Goal: Ask a question

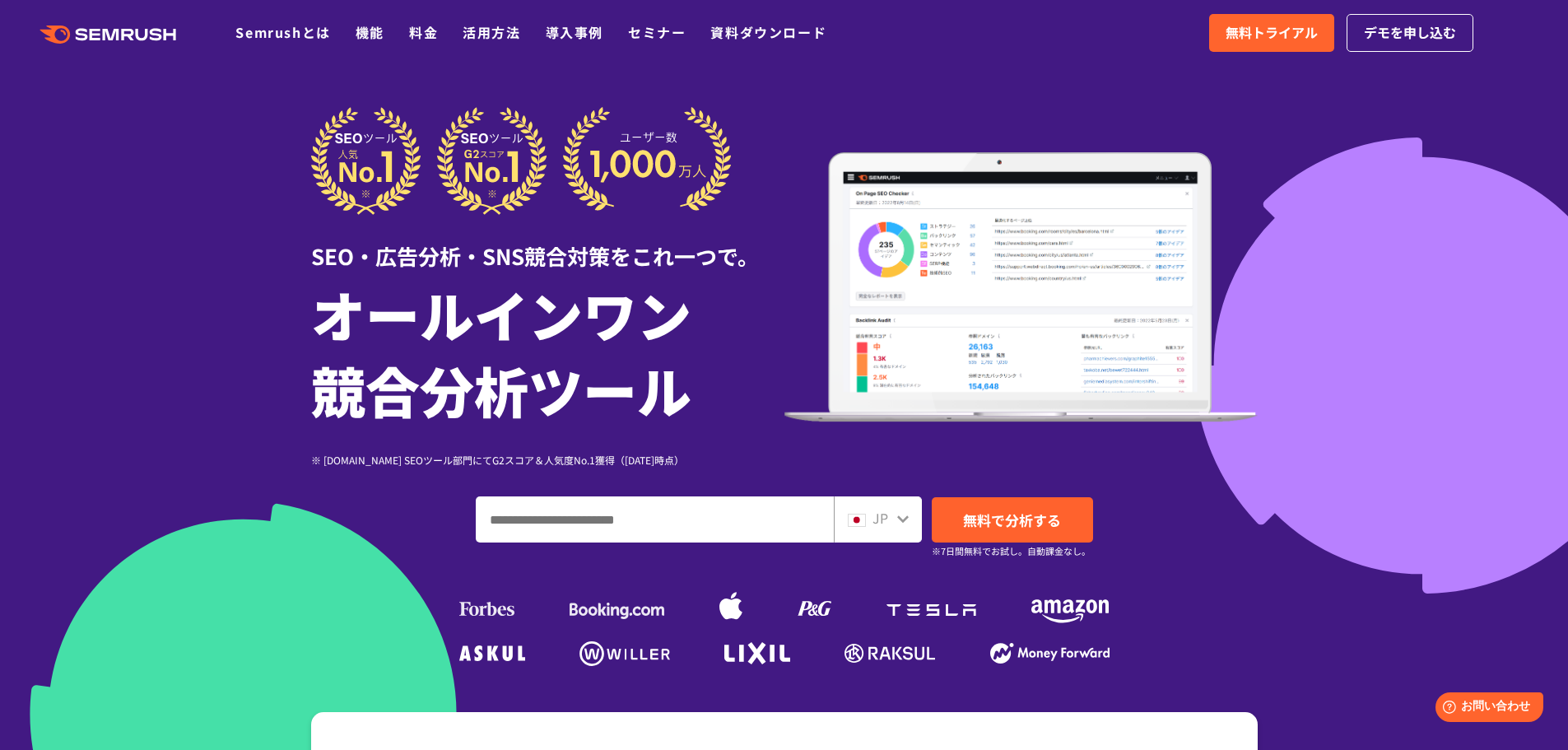
click at [607, 516] on input "ドメイン、キーワードまたはURLを入力してください" at bounding box center [655, 519] width 357 height 44
type input "*"
type input "**********"
click at [985, 525] on span "無料で分析する" at bounding box center [1012, 519] width 98 height 20
drag, startPoint x: 644, startPoint y: 519, endPoint x: 465, endPoint y: 516, distance: 179.0
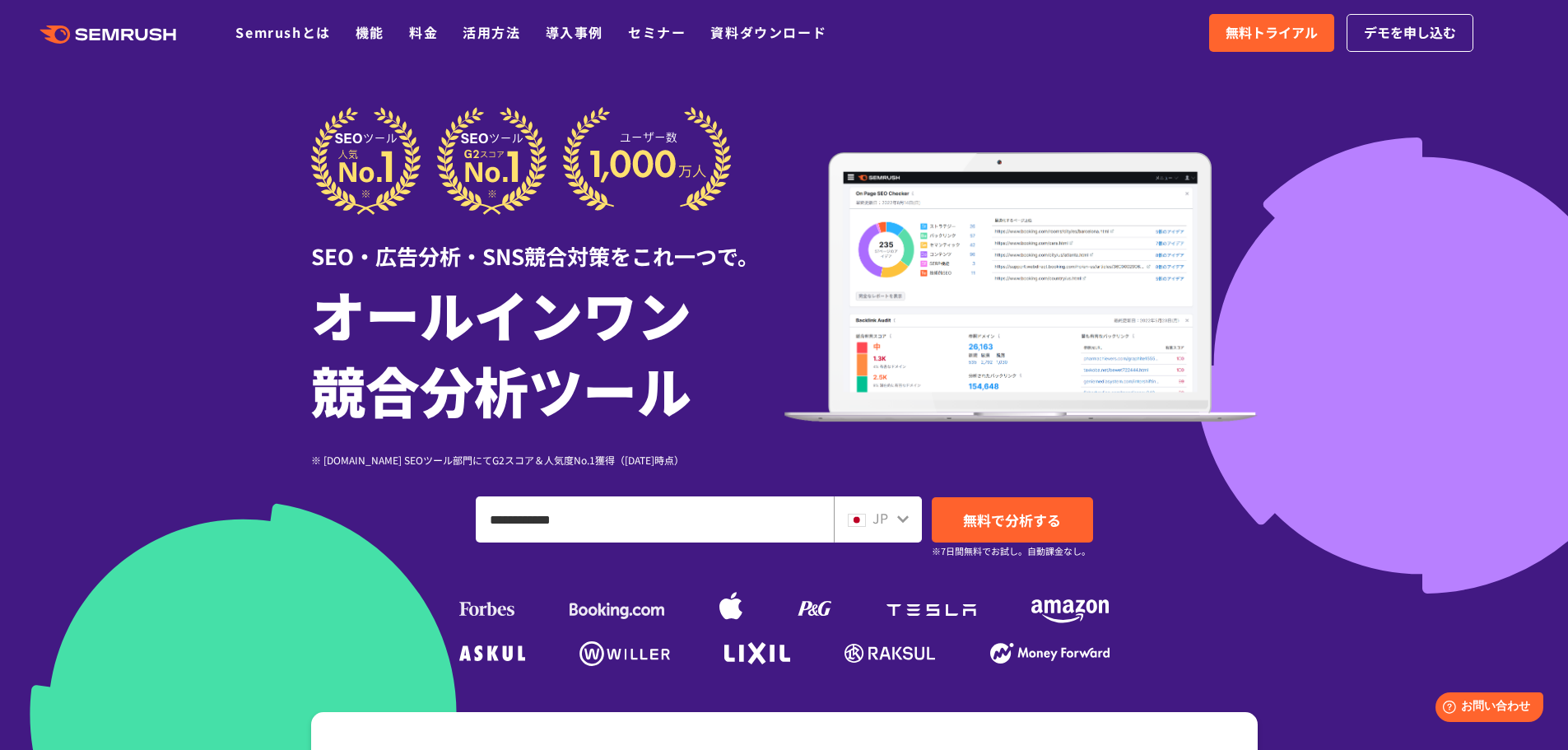
click at [465, 516] on div "**********" at bounding box center [784, 519] width 946 height 46
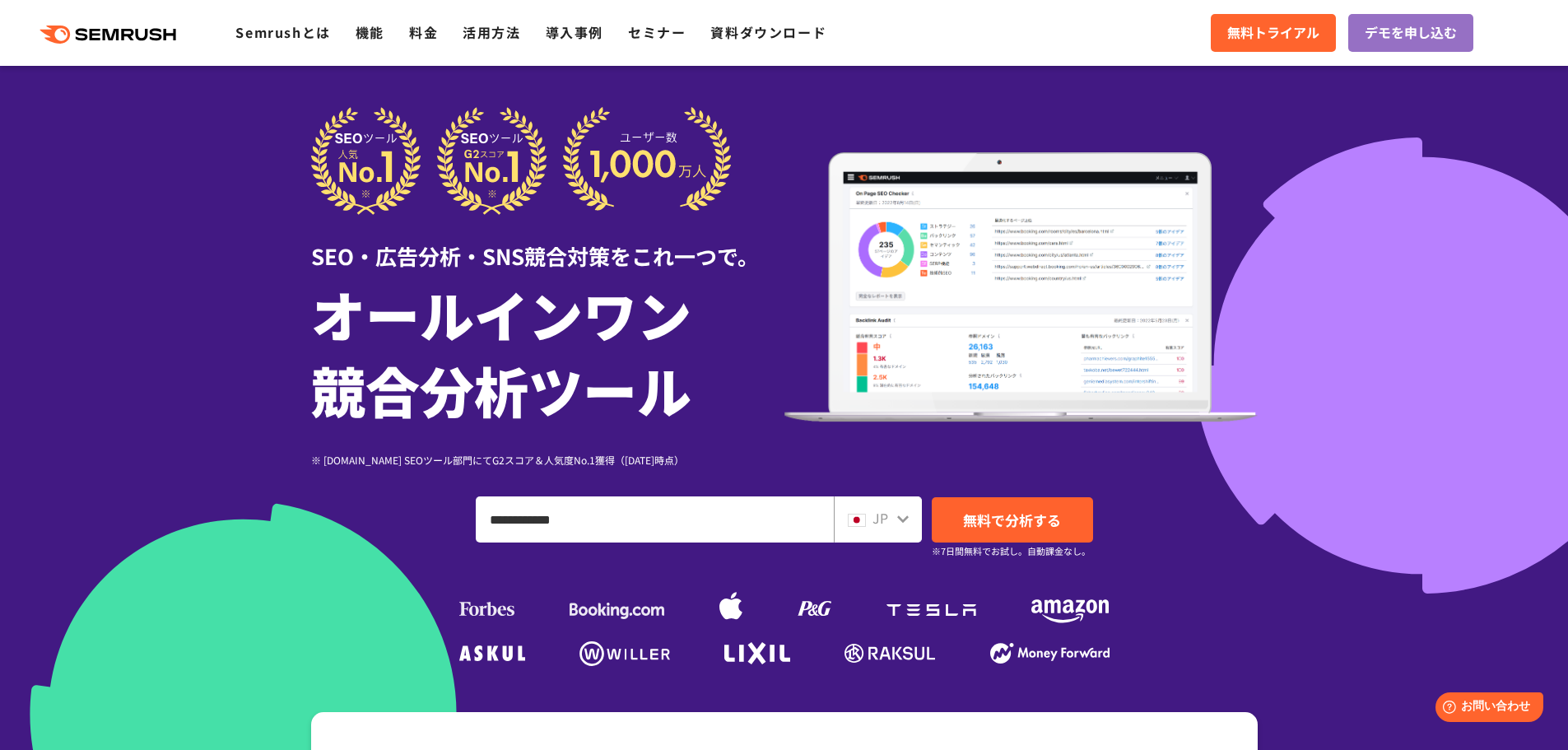
scroll to position [82, 0]
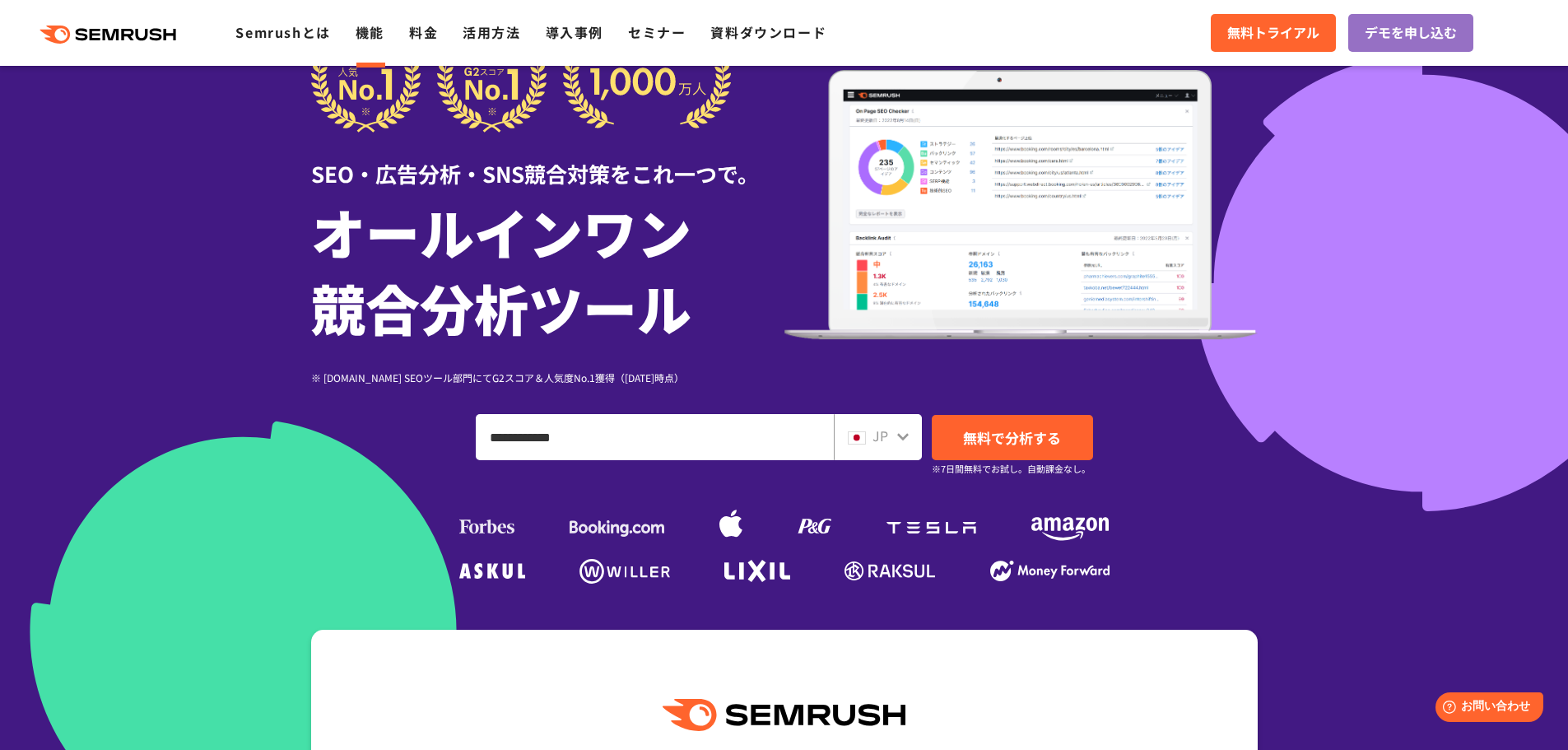
click at [372, 29] on link "機能" at bounding box center [370, 32] width 29 height 19
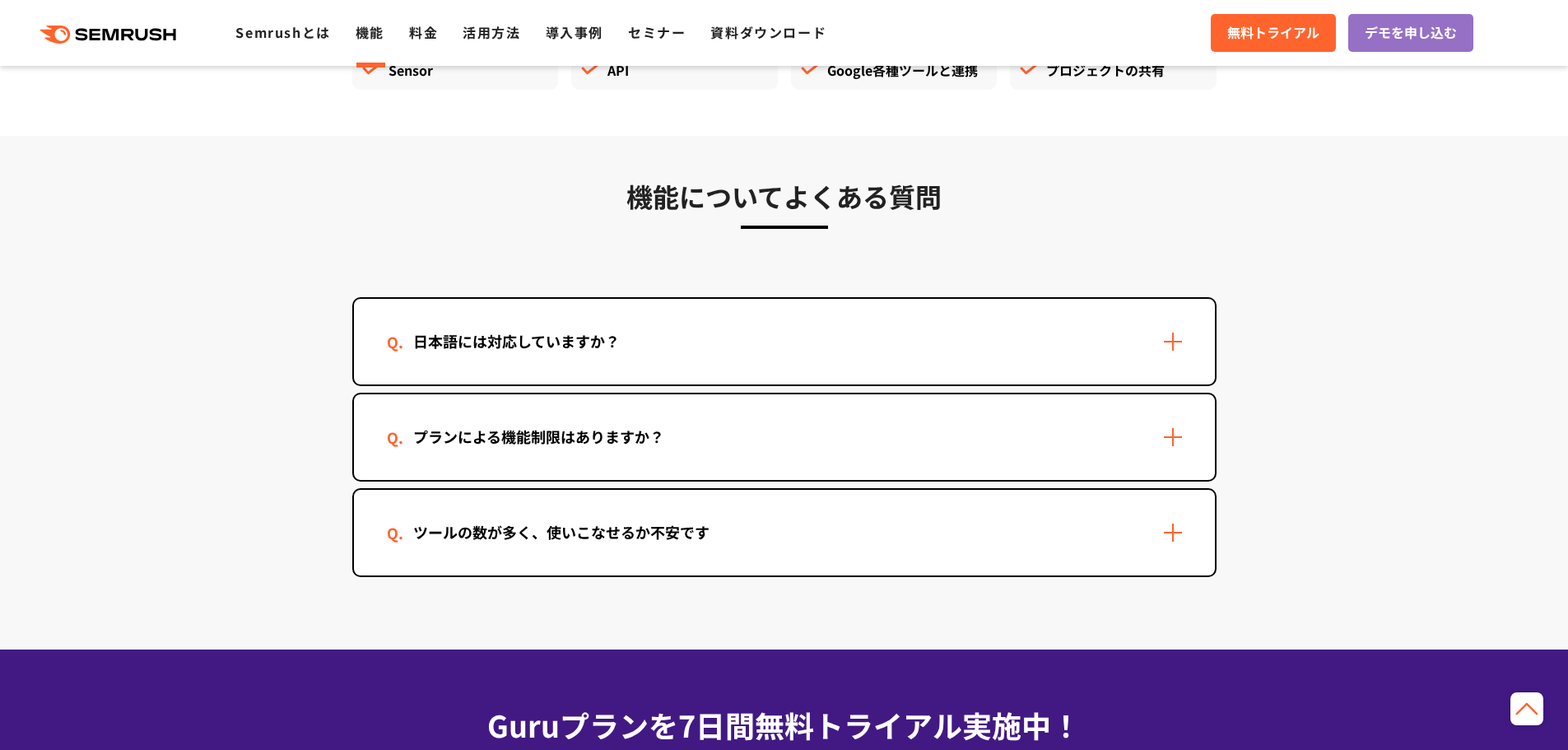
scroll to position [4777, 0]
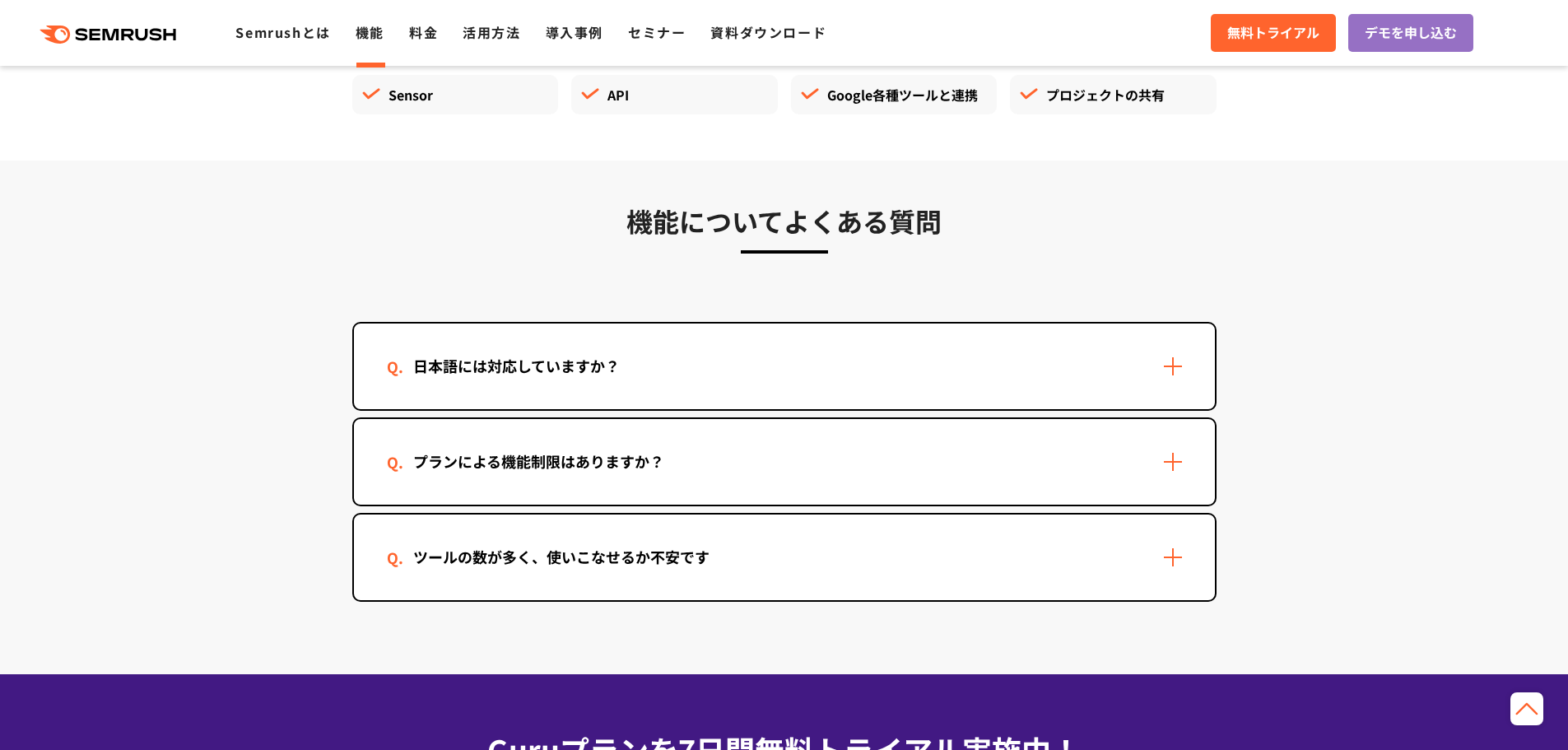
click at [1042, 367] on div "日本語には対応していますか？" at bounding box center [784, 366] width 861 height 86
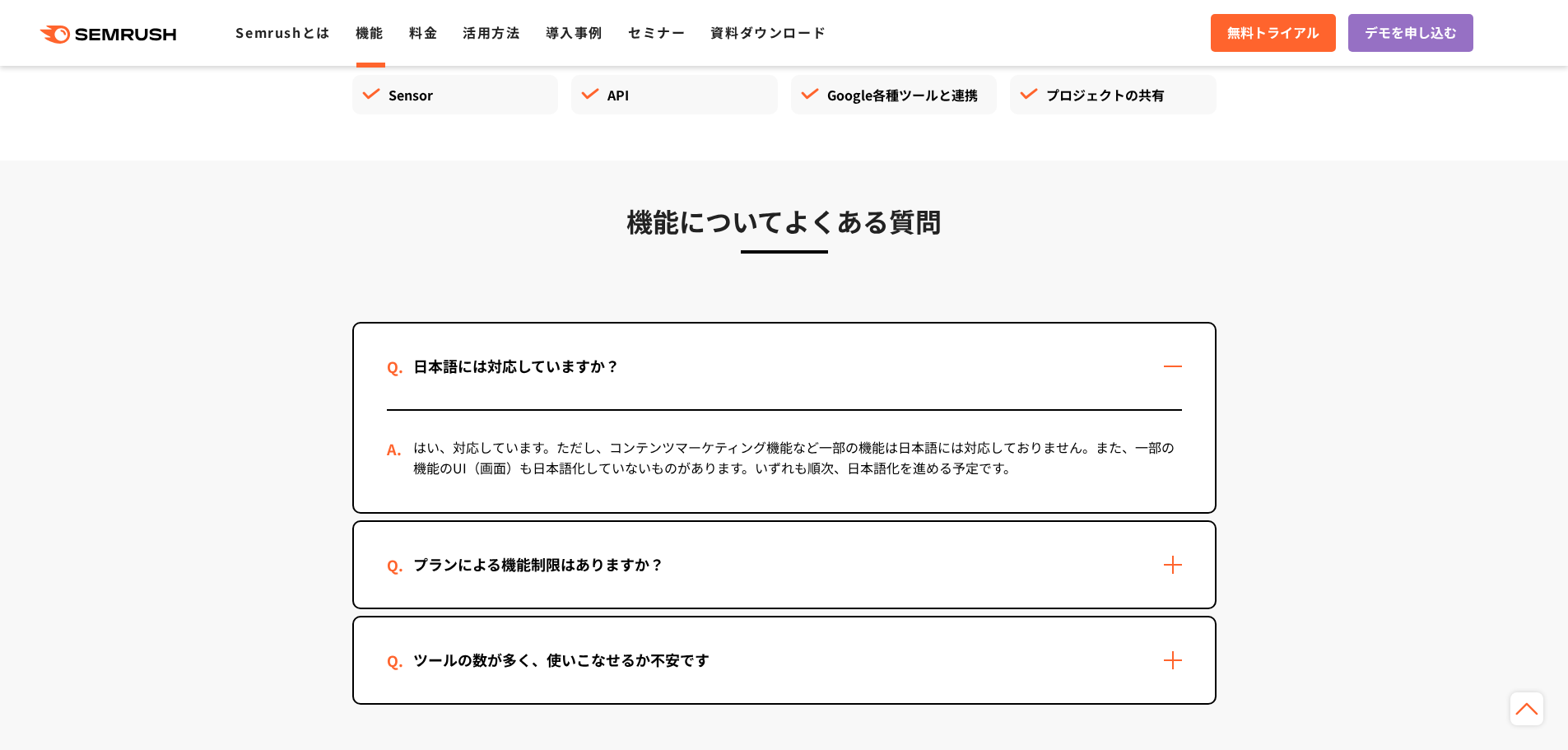
click at [1042, 367] on div "日本語には対応していますか？" at bounding box center [784, 366] width 861 height 86
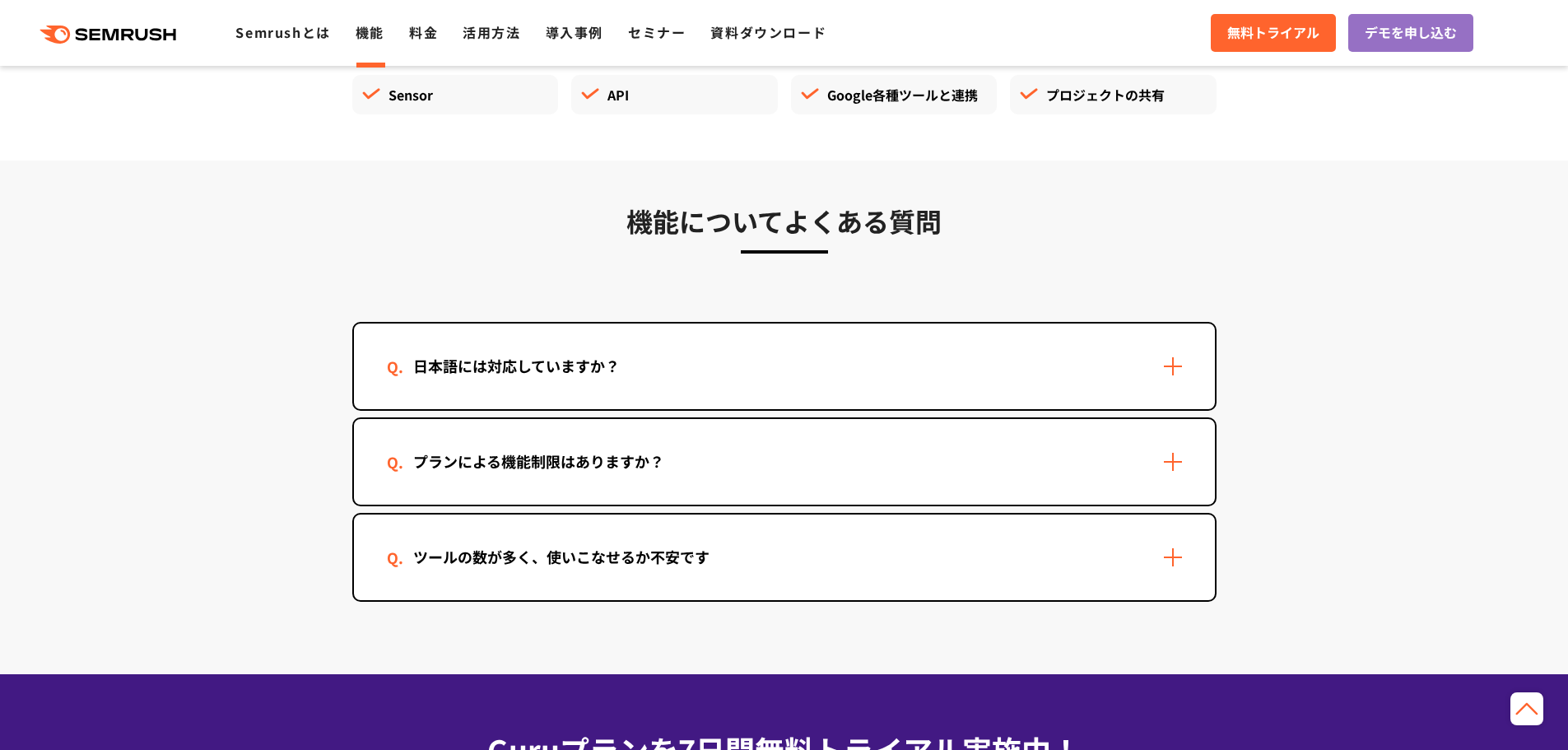
click at [1042, 367] on div "日本語には対応していますか？" at bounding box center [784, 366] width 861 height 86
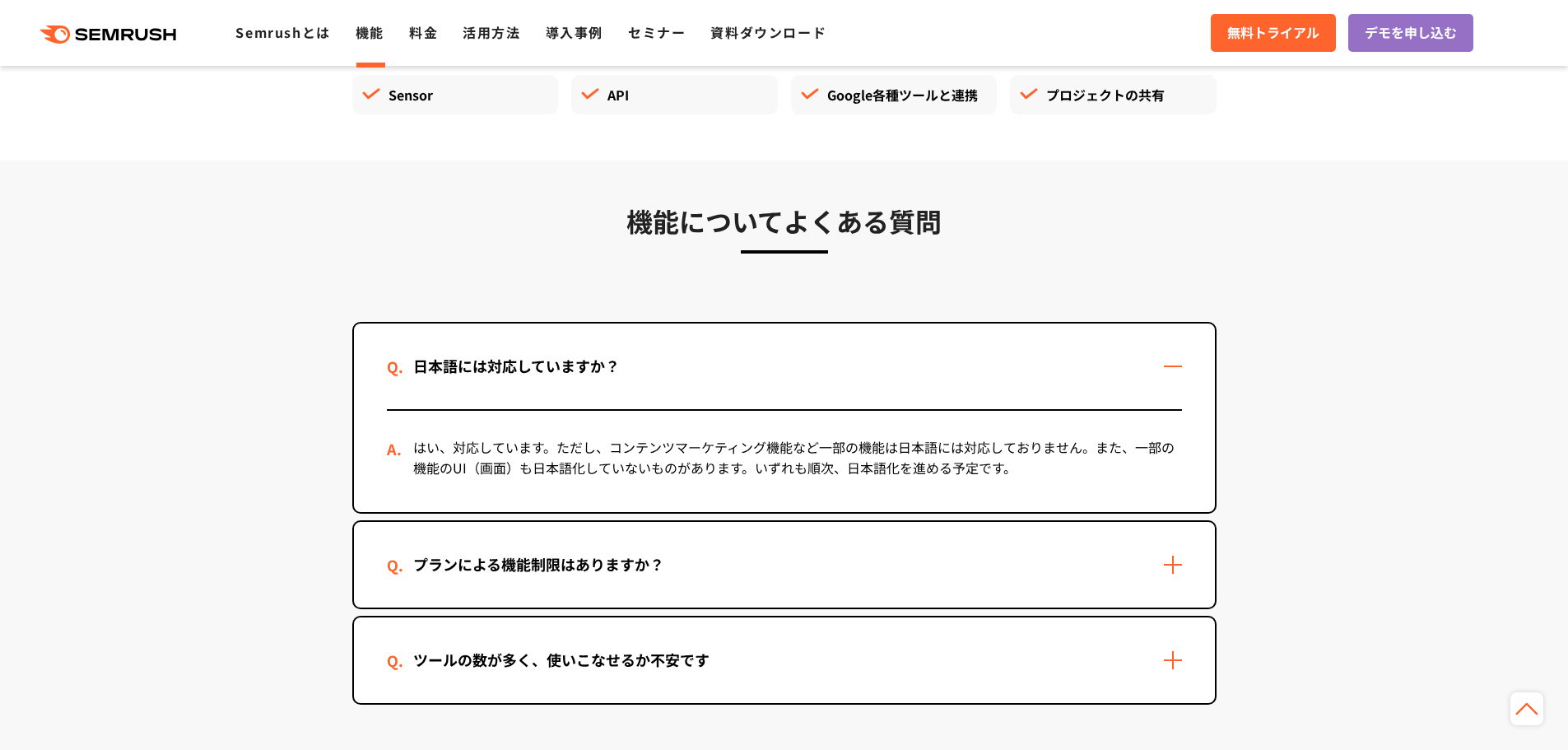
click at [1042, 367] on div "日本語には対応していますか？" at bounding box center [784, 366] width 861 height 86
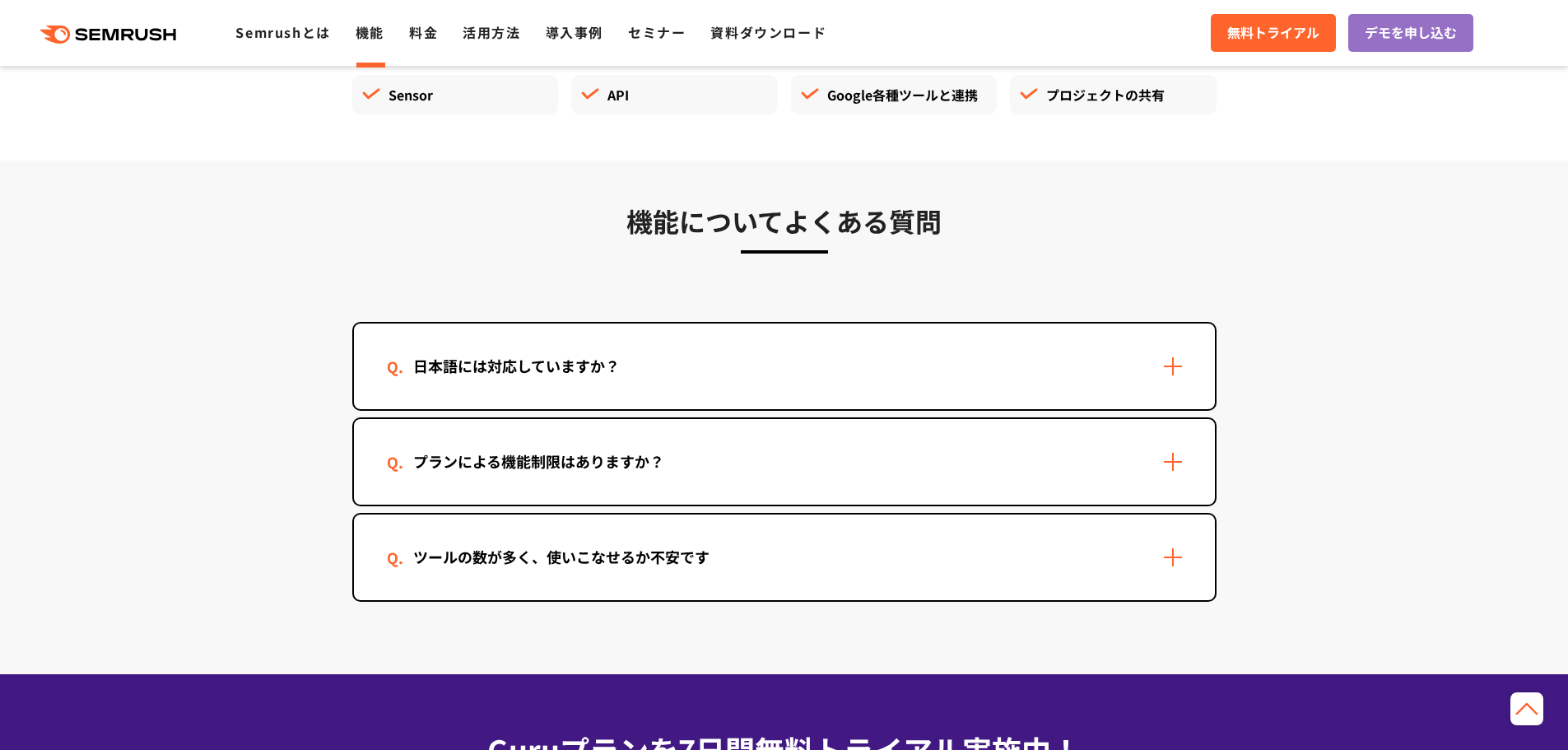
click at [1042, 367] on div "日本語には対応していますか？" at bounding box center [784, 366] width 861 height 86
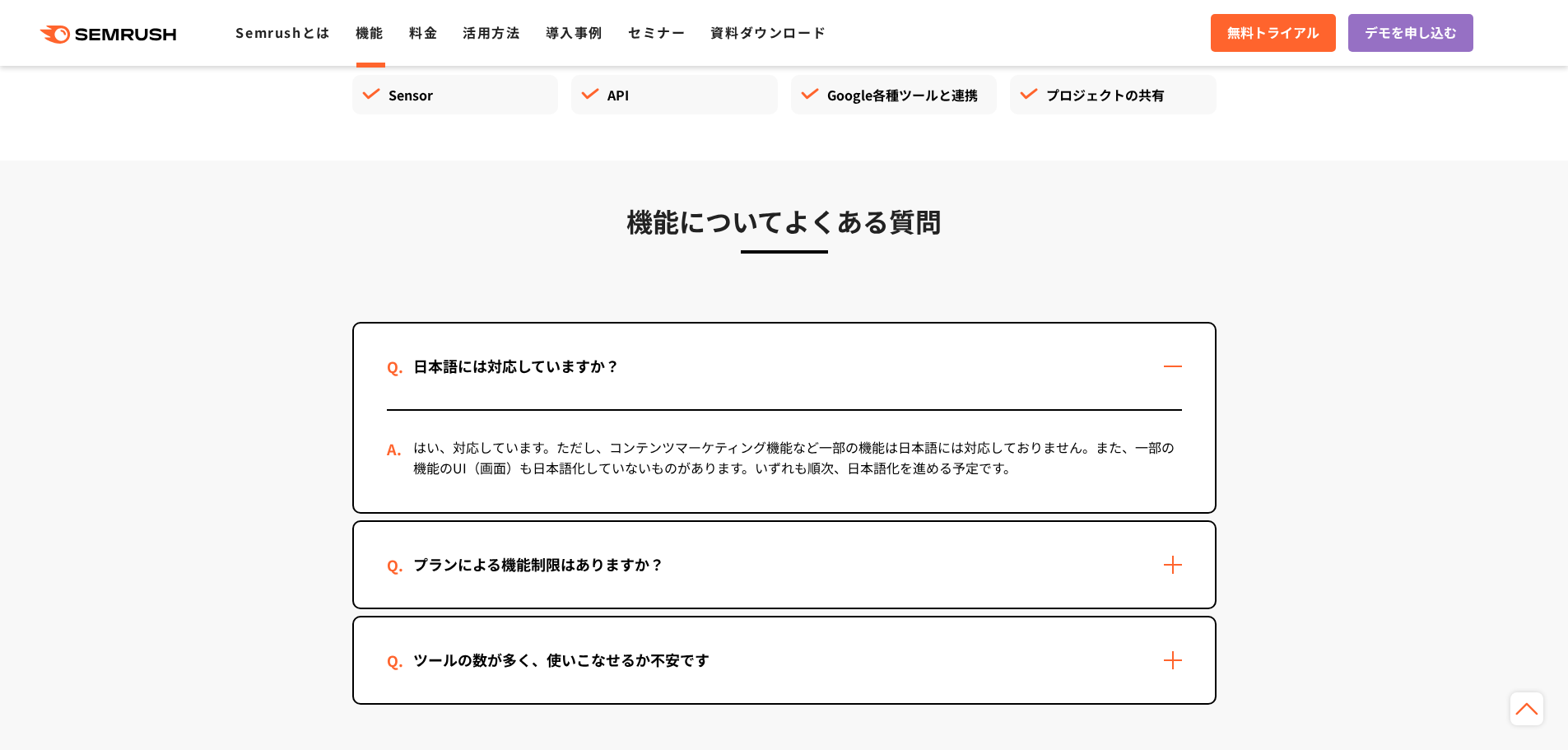
click at [1042, 367] on div "日本語には対応していますか？" at bounding box center [784, 366] width 861 height 86
